Goal: Task Accomplishment & Management: Manage account settings

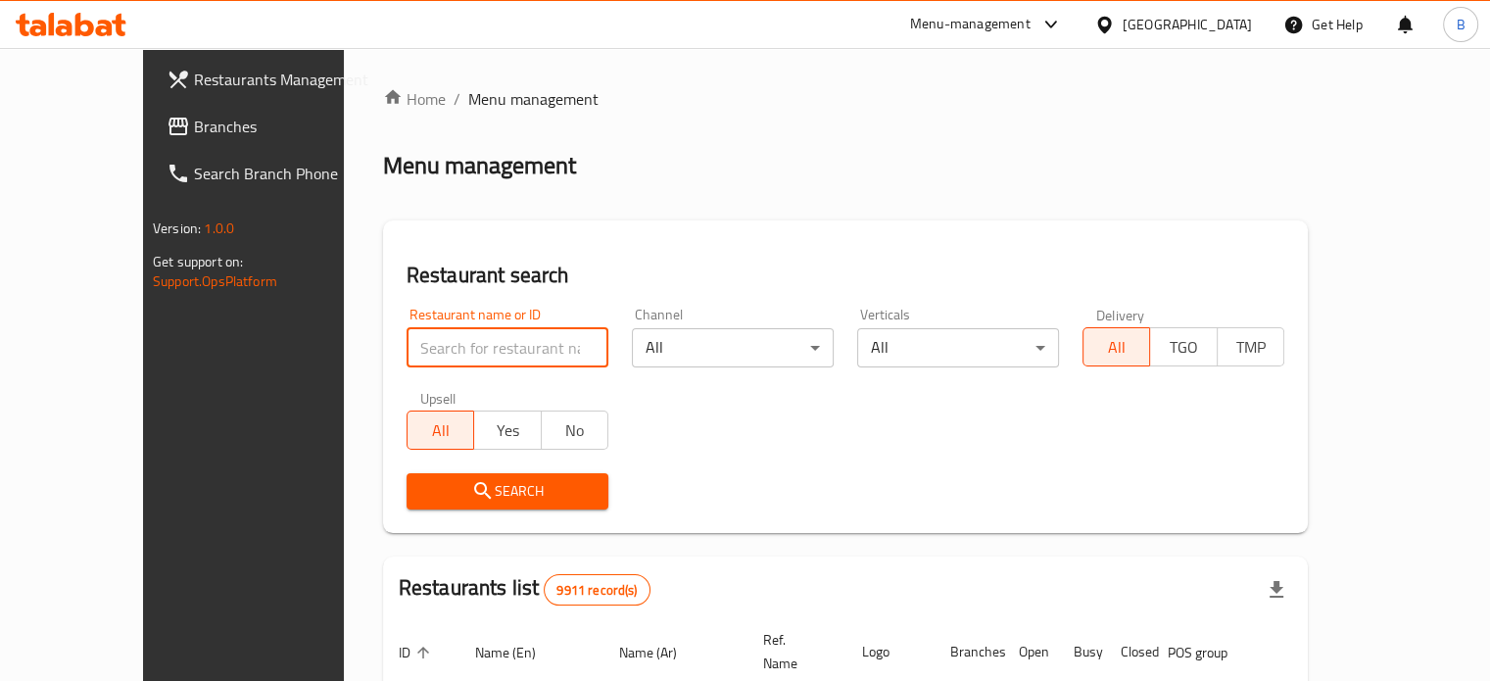
click at [410, 345] on input "search" at bounding box center [508, 347] width 202 height 39
type input "j juice"
click button "Search" at bounding box center [508, 491] width 202 height 36
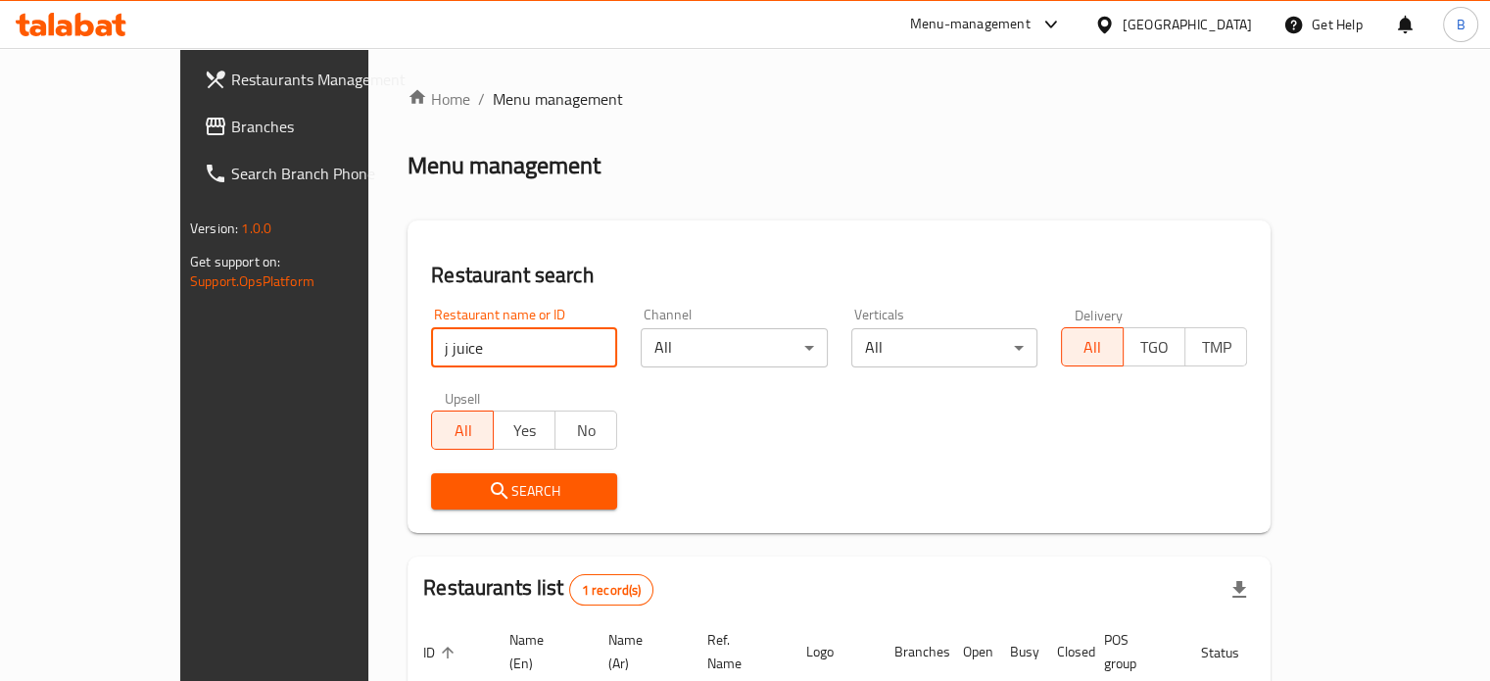
scroll to position [153, 0]
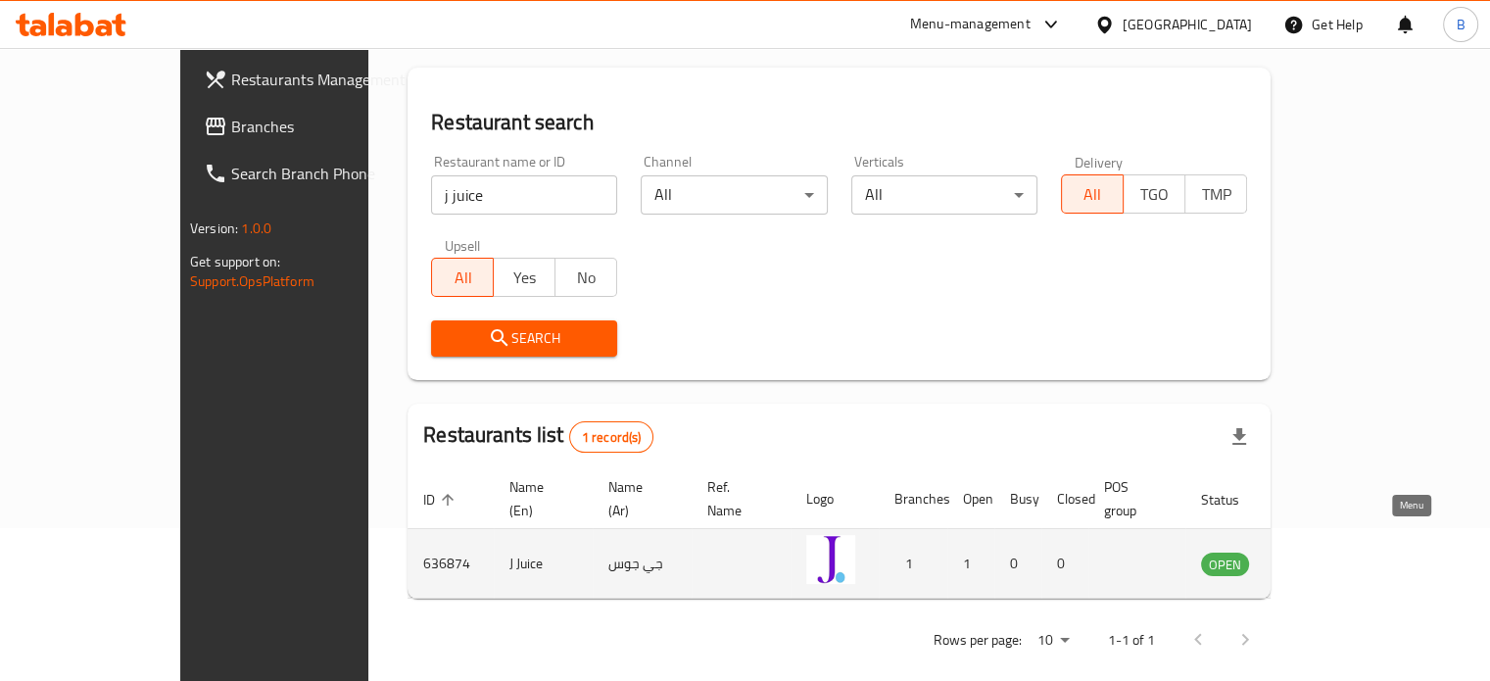
click at [1327, 557] on icon "enhanced table" at bounding box center [1316, 565] width 22 height 17
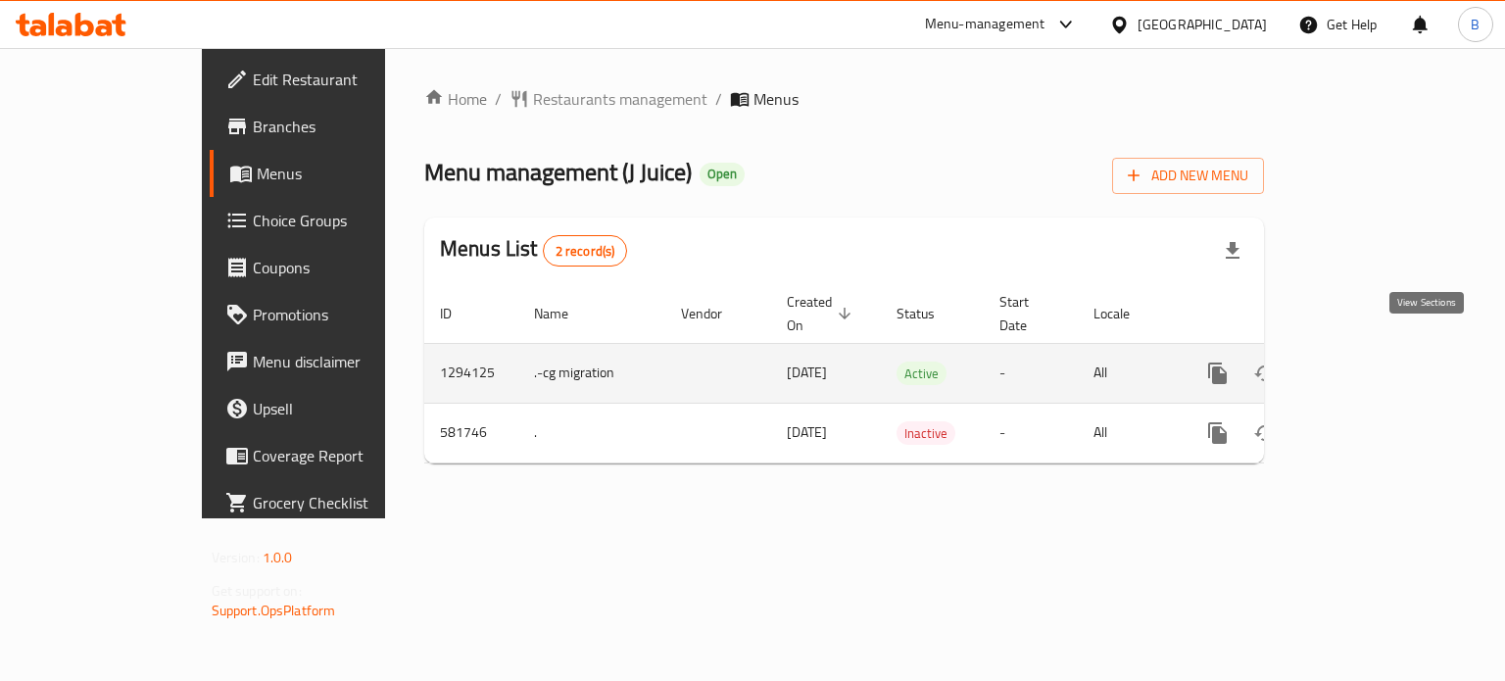
click at [1371, 362] on icon "enhanced table" at bounding box center [1359, 374] width 24 height 24
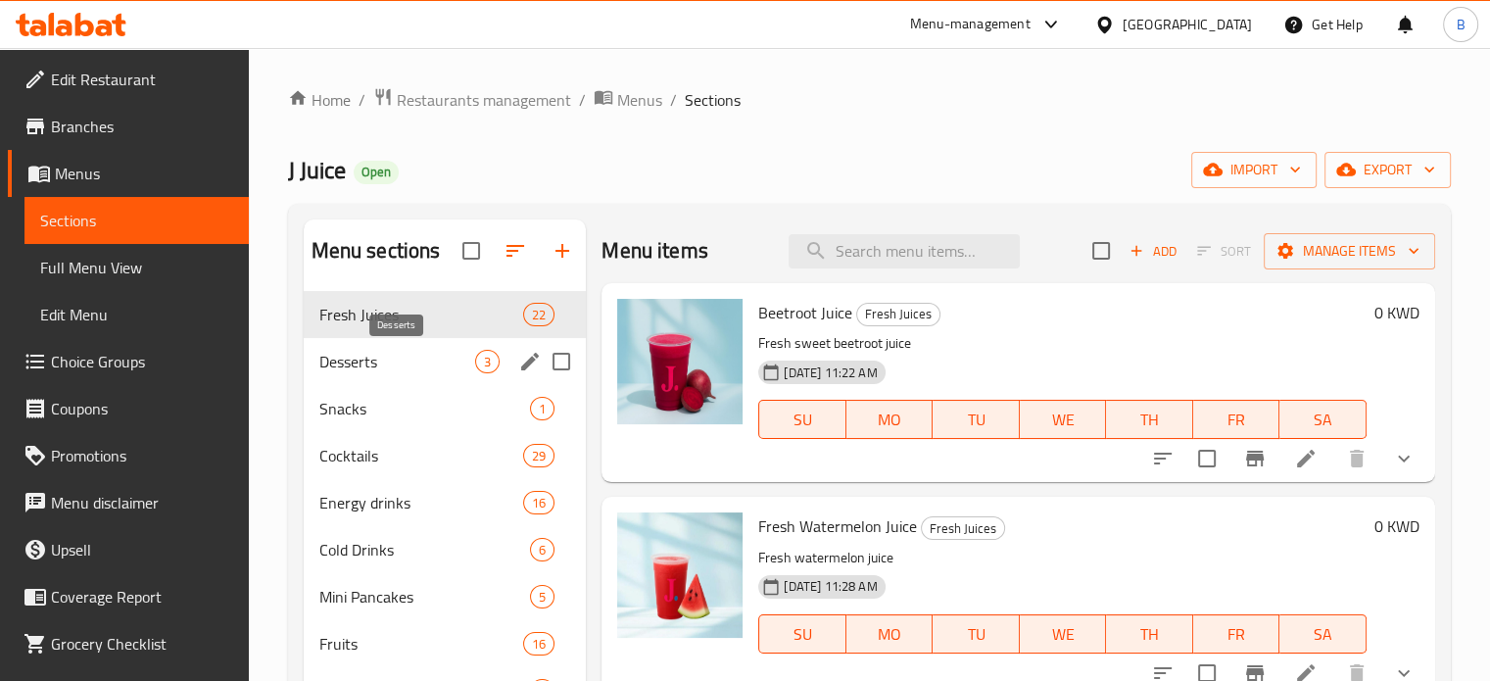
click at [368, 360] on span "Desserts" at bounding box center [397, 362] width 157 height 24
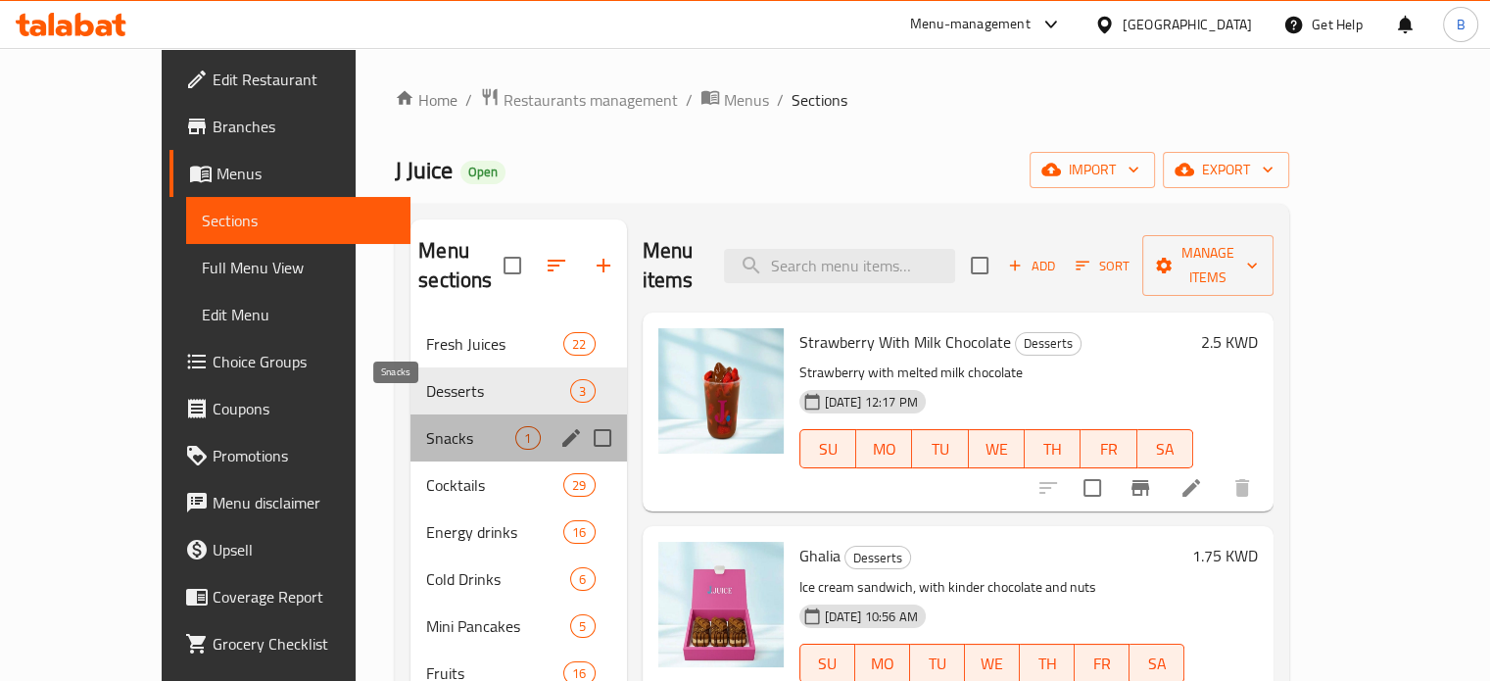
click at [426, 426] on span "Snacks" at bounding box center [470, 438] width 89 height 24
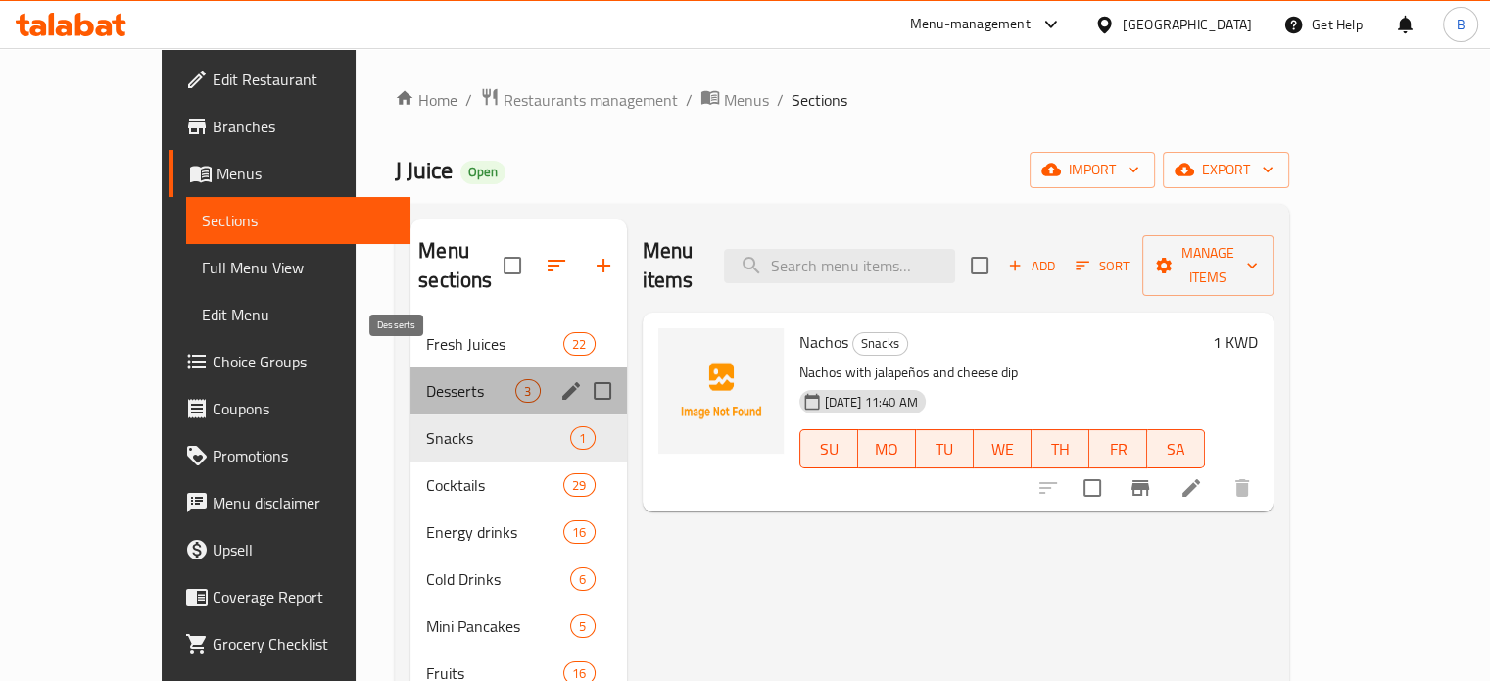
click at [426, 379] on span "Desserts" at bounding box center [470, 391] width 89 height 24
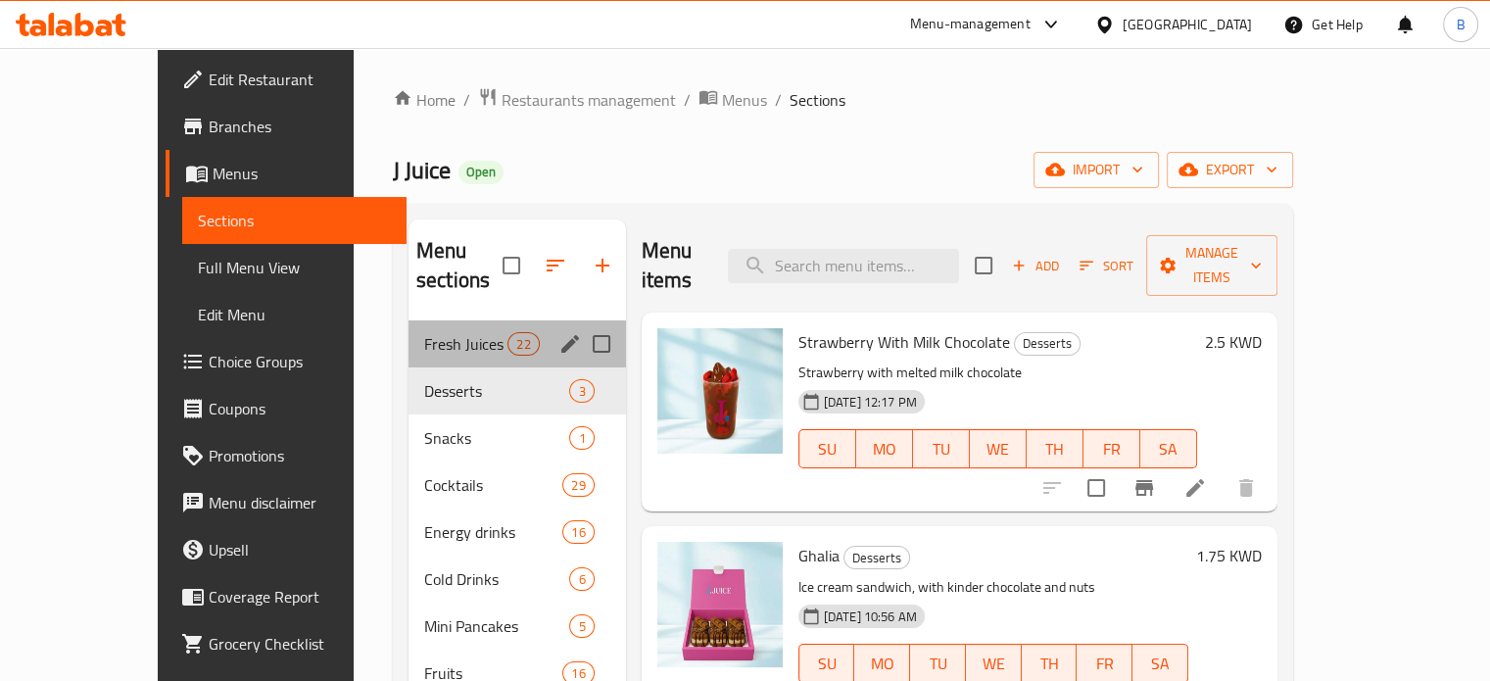
click at [409, 326] on div "Fresh Juices 22" at bounding box center [518, 343] width 218 height 47
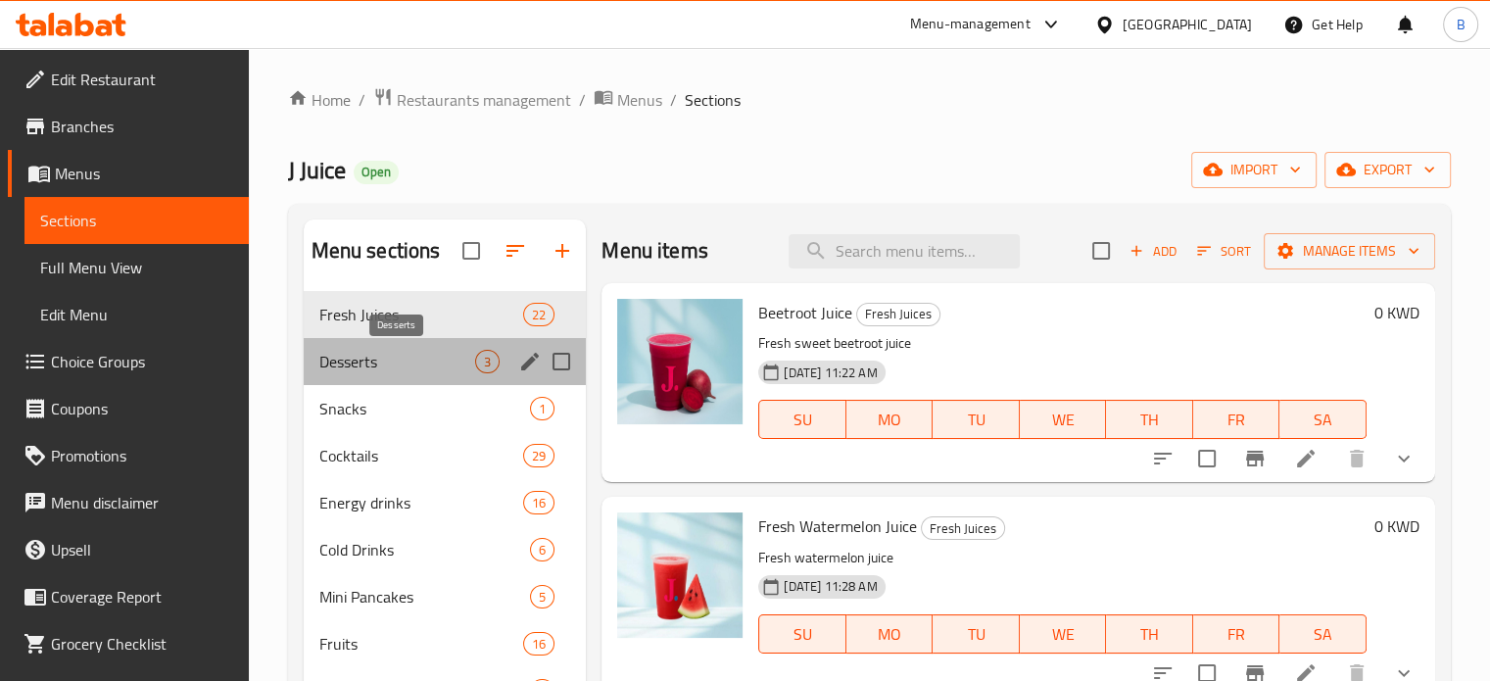
click at [356, 370] on span "Desserts" at bounding box center [397, 362] width 157 height 24
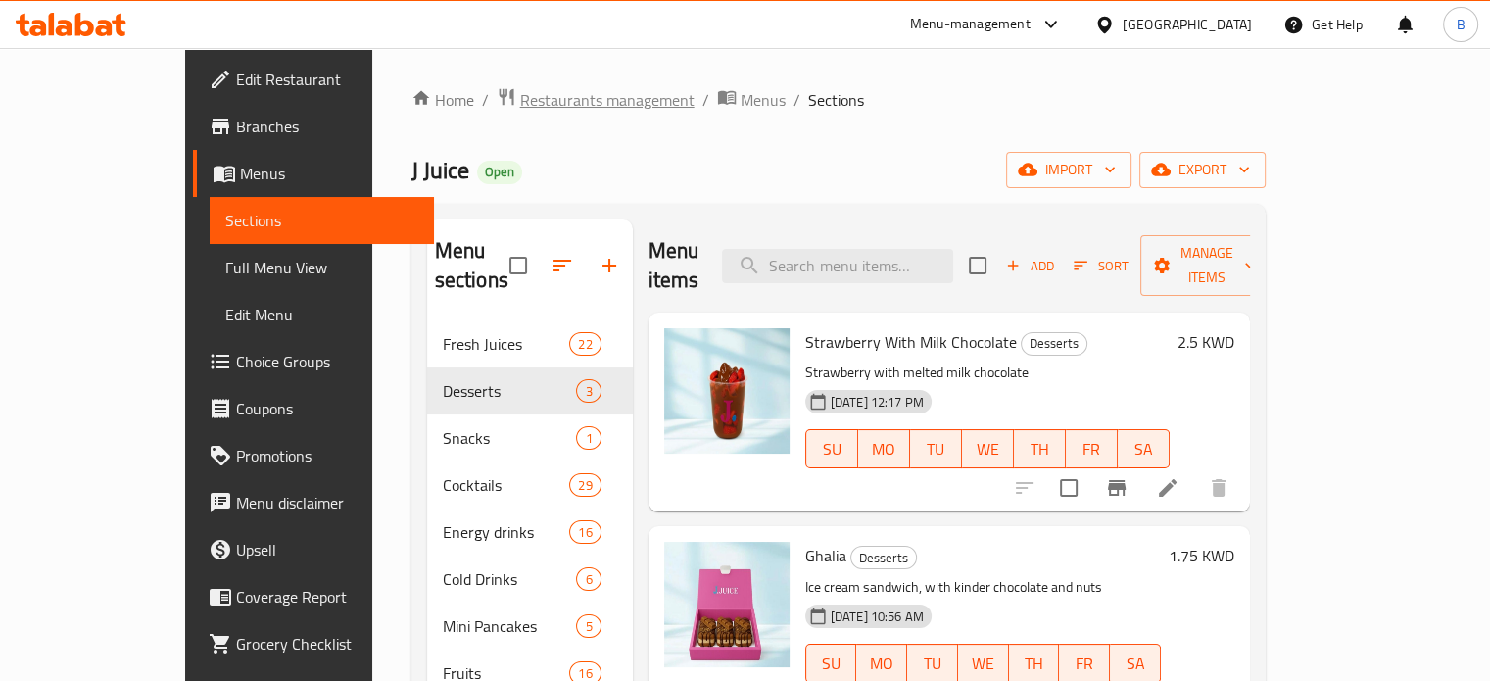
click at [520, 90] on span "Restaurants management" at bounding box center [607, 100] width 174 height 24
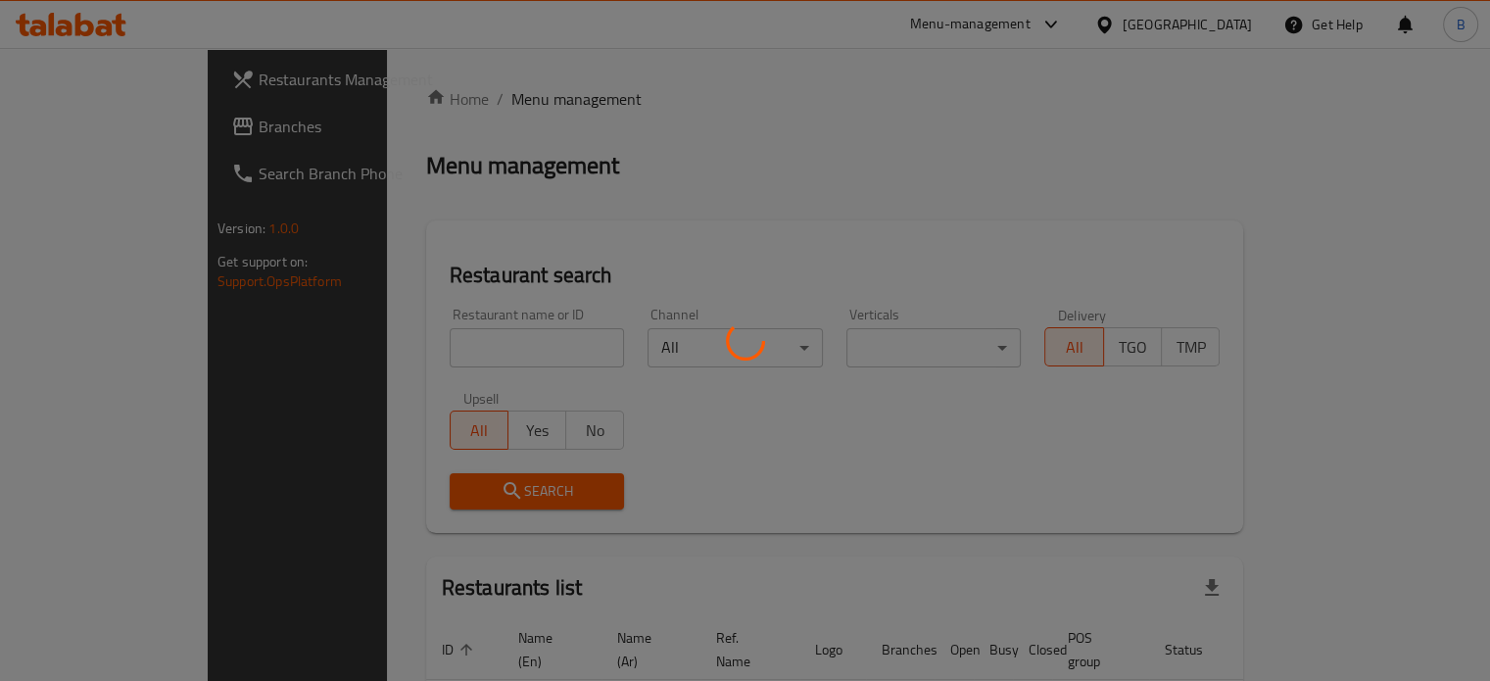
click at [387, 327] on div at bounding box center [745, 340] width 1490 height 681
drag, startPoint x: 387, startPoint y: 327, endPoint x: 392, endPoint y: 342, distance: 15.5
click at [389, 341] on div at bounding box center [745, 340] width 1490 height 681
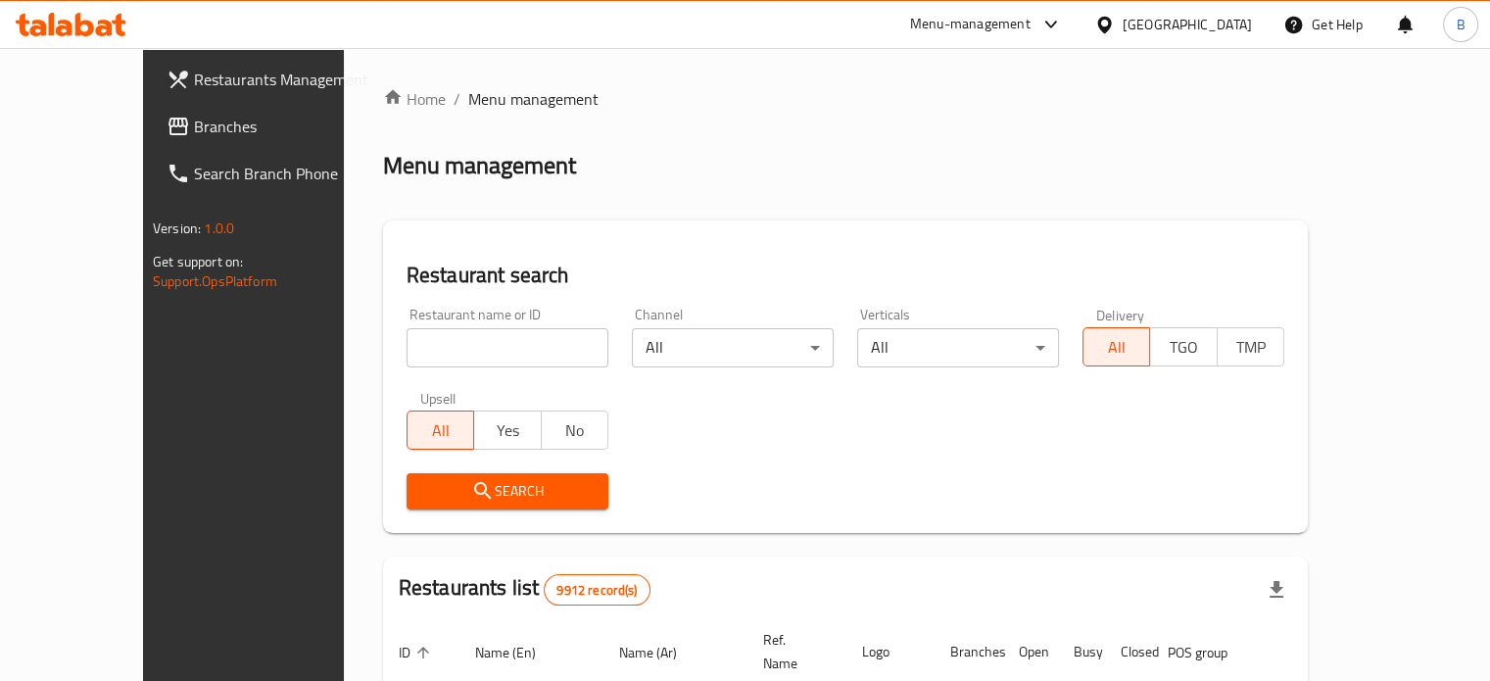
click at [392, 342] on div at bounding box center [745, 340] width 1490 height 681
click at [407, 342] on input "search" at bounding box center [508, 347] width 202 height 39
click at [407, 341] on input "search" at bounding box center [508, 347] width 202 height 39
type input "piccola [GEOGRAPHIC_DATA]"
click button "Search" at bounding box center [508, 491] width 202 height 36
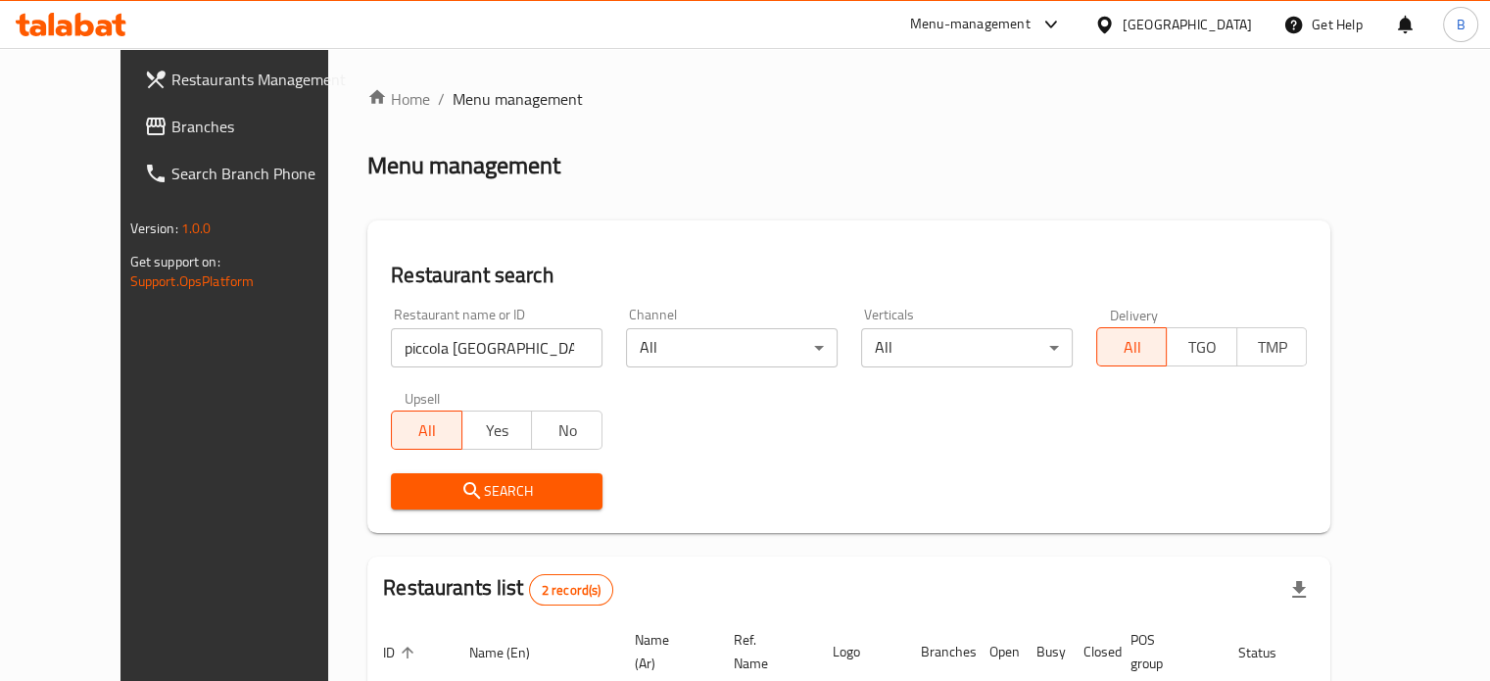
click at [997, 476] on div "Search" at bounding box center [849, 491] width 940 height 60
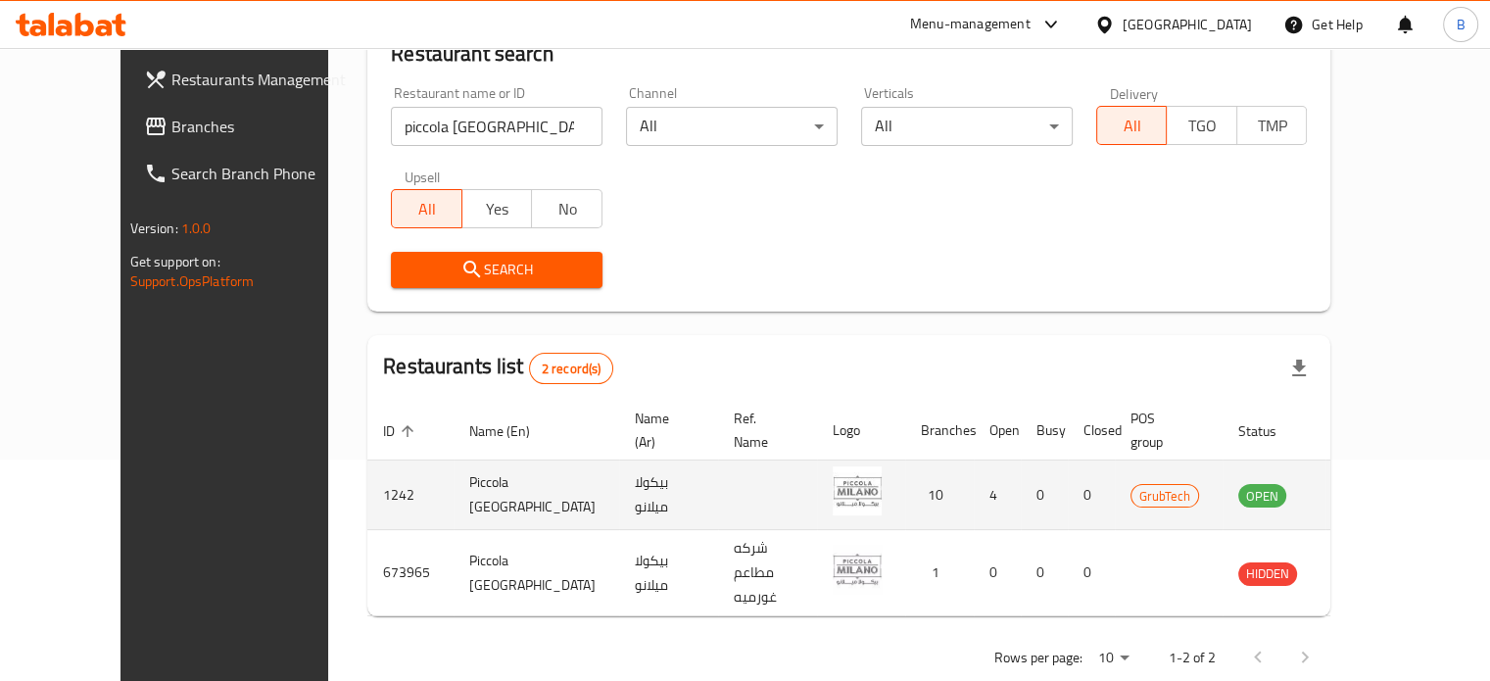
scroll to position [222, 0]
click at [1361, 491] on icon "enhanced table" at bounding box center [1357, 495] width 7 height 8
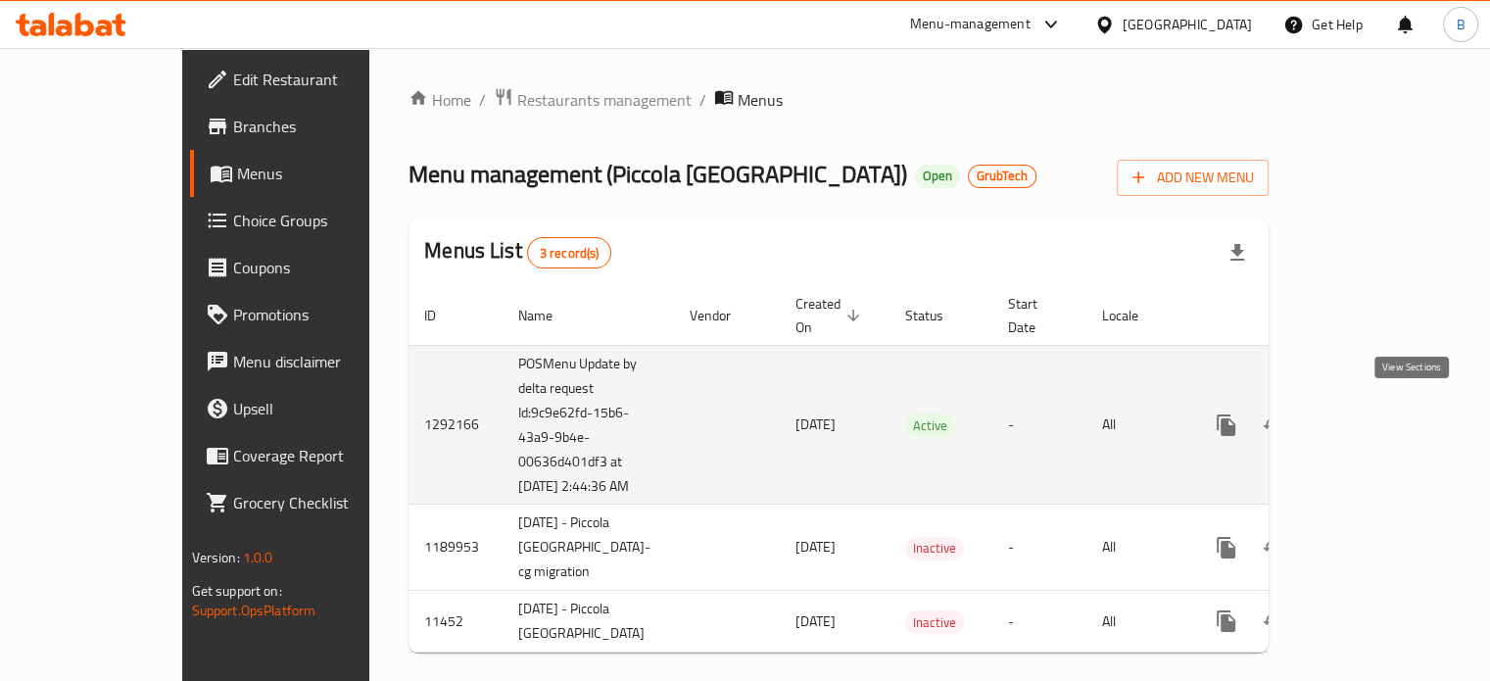
click at [1377, 421] on icon "enhanced table" at bounding box center [1368, 425] width 18 height 18
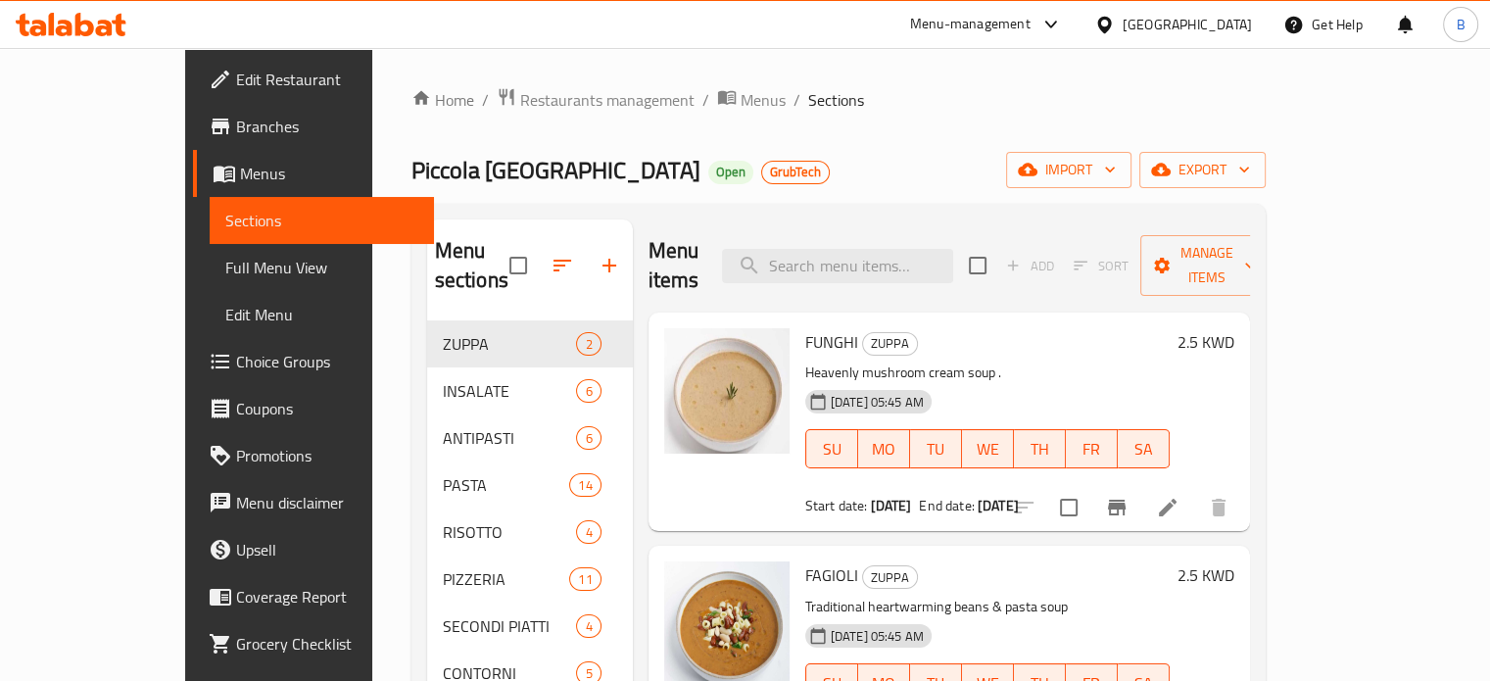
click at [236, 85] on span "Edit Restaurant" at bounding box center [327, 80] width 182 height 24
